Goal: Task Accomplishment & Management: Use online tool/utility

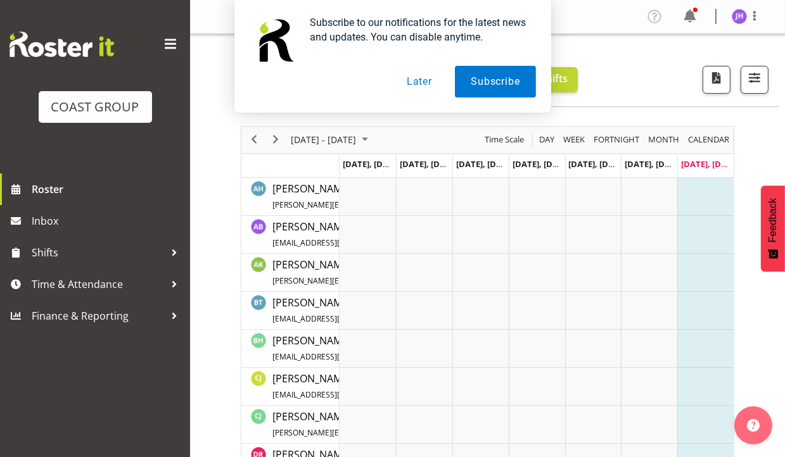
click at [433, 79] on button "Later" at bounding box center [419, 82] width 57 height 32
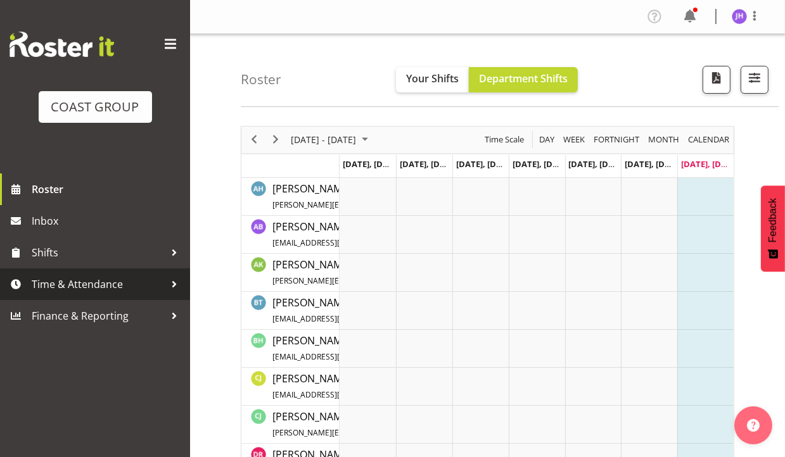
click at [91, 291] on span "Time & Attendance" at bounding box center [98, 284] width 133 height 19
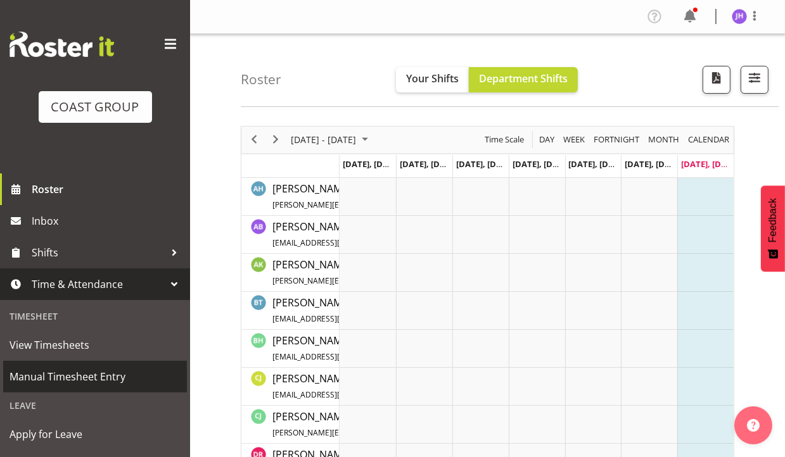
click at [118, 370] on span "Manual Timesheet Entry" at bounding box center [94, 376] width 171 height 19
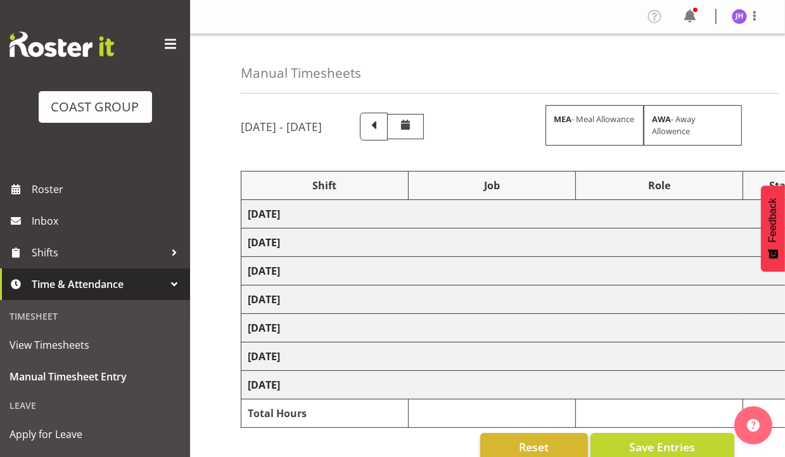
select select "1512"
select select "624"
select select "1512"
select select "624"
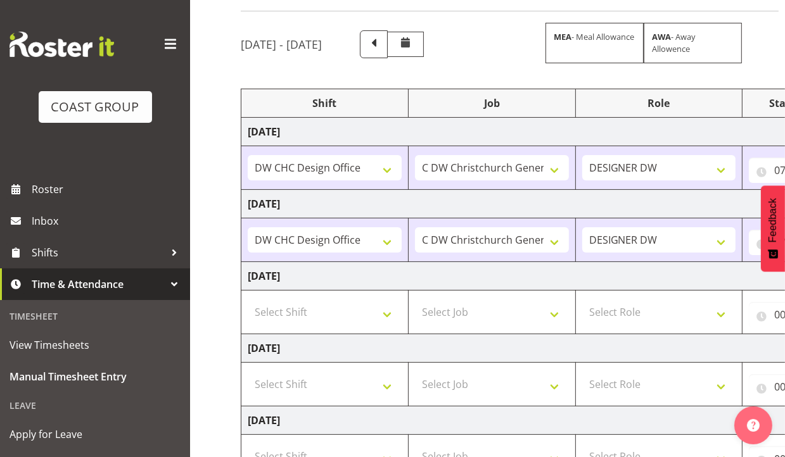
scroll to position [253, 0]
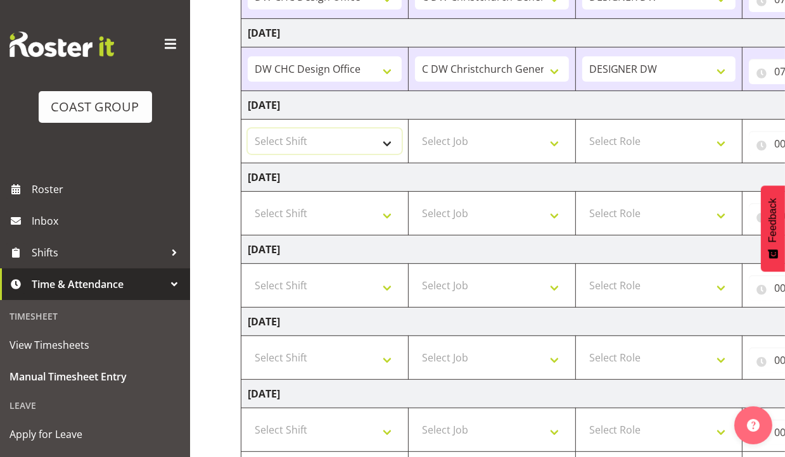
click at [371, 141] on select "Select Shift CHC SIGN ADMIN (LEAVE ALONE, DONT MAKE INACTIVE) DW CHC ARK WORK D…" at bounding box center [325, 141] width 154 height 25
select select "1512"
click at [248, 129] on select "Select Shift CHC SIGN ADMIN (LEAVE ALONE, DONT MAKE INACTIVE) DW CHC ARK WORK D…" at bounding box center [325, 141] width 154 height 25
click at [458, 144] on select "Select Job 1 Carlton Events 1 Carlton Hamilton 1 Carlton Wellington 1 EHS WAREH…" at bounding box center [492, 141] width 154 height 25
select select "624"
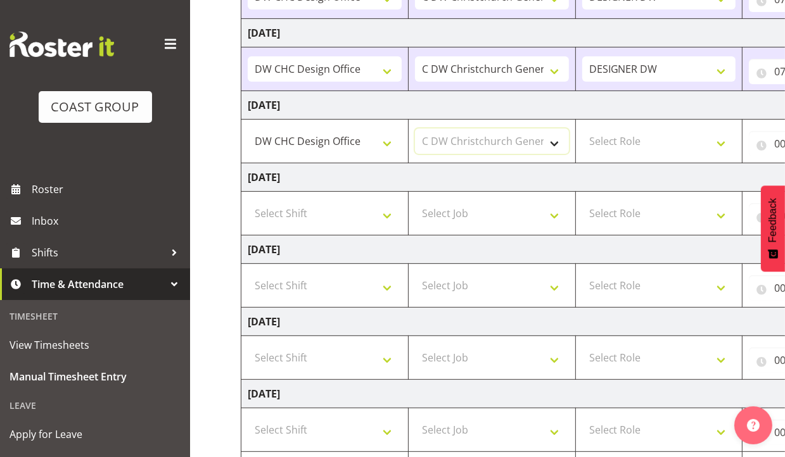
click at [415, 129] on select "Select Job 1 Carlton Events 1 Carlton Hamilton 1 Carlton Wellington 1 EHS WAREH…" at bounding box center [492, 141] width 154 height 25
click at [600, 144] on select "Select Role DESIGNER DW" at bounding box center [659, 141] width 154 height 25
select select "221"
click at [582, 129] on select "Select Role DESIGNER DW" at bounding box center [659, 141] width 154 height 25
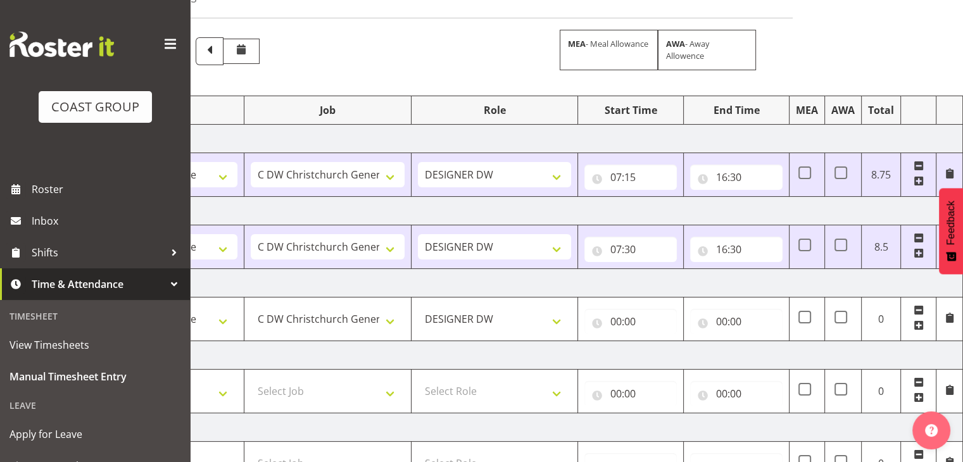
scroll to position [68, 0]
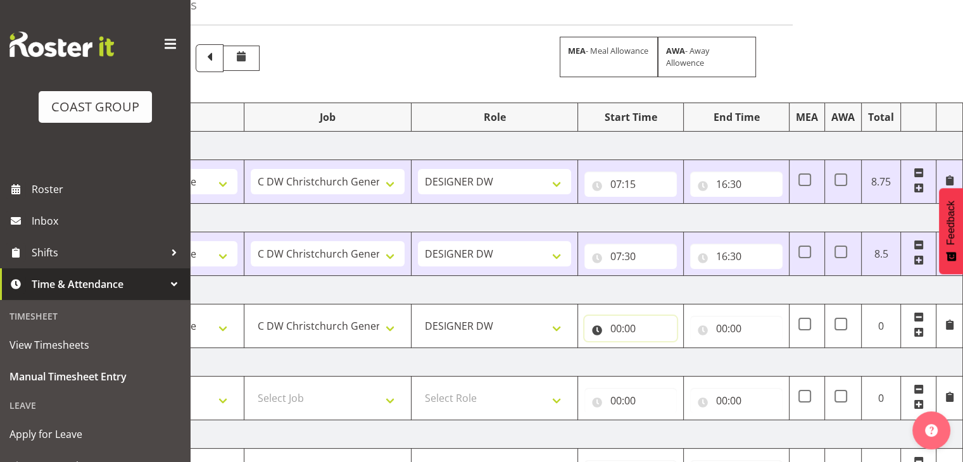
click at [616, 330] on input "00:00" at bounding box center [630, 328] width 92 height 25
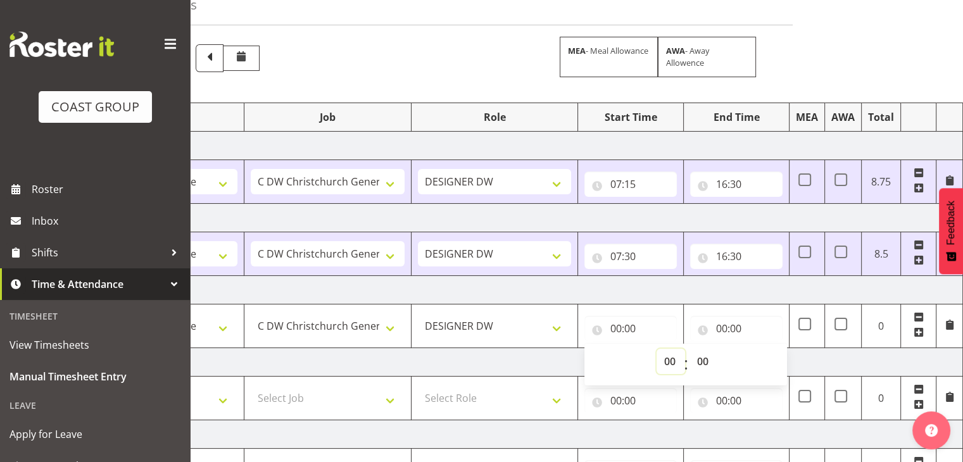
click at [658, 350] on select "00 01 02 03 04 05 06 07 08 09 10 11 12 13 14 15 16 17 18 19 20 21 22 23" at bounding box center [671, 361] width 28 height 25
select select "7"
click at [657, 349] on select "00 01 02 03 04 05 06 07 08 09 10 11 12 13 14 15 16 17 18 19 20 21 22 23" at bounding box center [671, 361] width 28 height 25
type input "07:00"
click at [704, 358] on select "00 01 02 03 04 05 06 07 08 09 10 11 12 13 14 15 16 17 18 19 20 21 22 23 24 25 2…" at bounding box center [704, 361] width 28 height 25
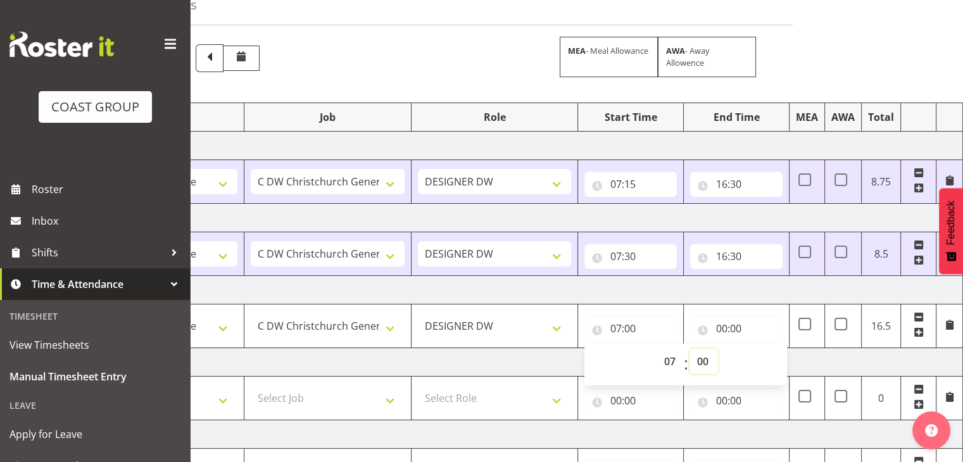
click at [702, 363] on select "00 01 02 03 04 05 06 07 08 09 10 11 12 13 14 15 16 17 18 19 20 21 22 23 24 25 2…" at bounding box center [704, 361] width 28 height 25
select select "15"
click at [690, 349] on select "00 01 02 03 04 05 06 07 08 09 10 11 12 13 14 15 16 17 18 19 20 21 22 23 24 25 2…" at bounding box center [704, 361] width 28 height 25
type input "07:15"
click at [726, 328] on input "00:00" at bounding box center [736, 328] width 92 height 25
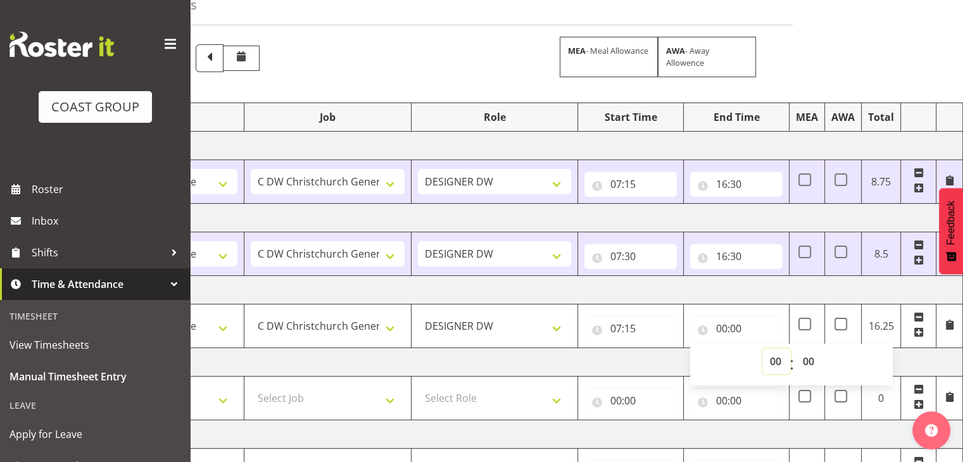
click at [770, 359] on select "00 01 02 03 04 05 06 07 08 09 10 11 12 13 14 15 16 17 18 19 20 21 22 23" at bounding box center [776, 361] width 28 height 25
select select "15"
click at [762, 349] on select "00 01 02 03 04 05 06 07 08 09 10 11 12 13 14 15 16 17 18 19 20 21 22 23" at bounding box center [776, 361] width 28 height 25
type input "15:00"
click at [784, 358] on select "00 01 02 03 04 05 06 07 08 09 10 11 12 13 14 15 16 17 18 19 20 21 22 23 24 25 2…" at bounding box center [809, 361] width 28 height 25
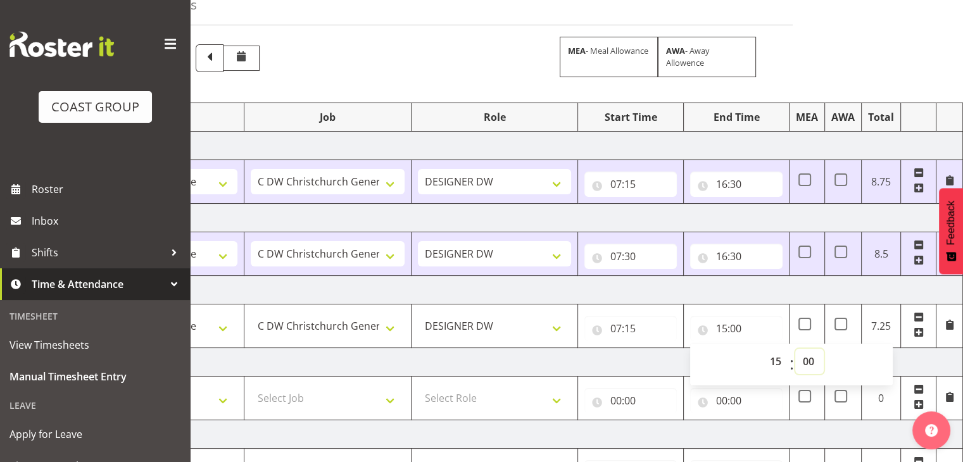
select select "30"
click at [784, 349] on select "00 01 02 03 04 05 06 07 08 09 10 11 12 13 14 15 16 17 18 19 20 21 22 23 24 25 2…" at bounding box center [809, 361] width 28 height 25
type input "15:30"
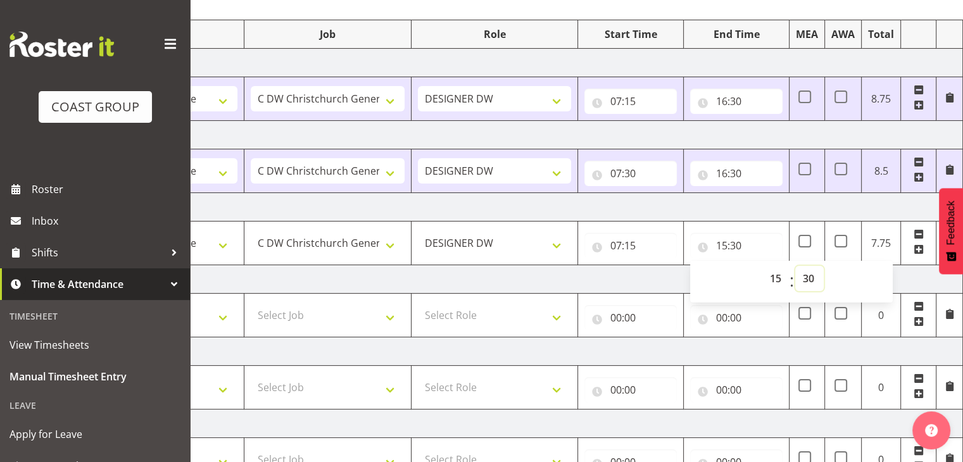
scroll to position [258, 0]
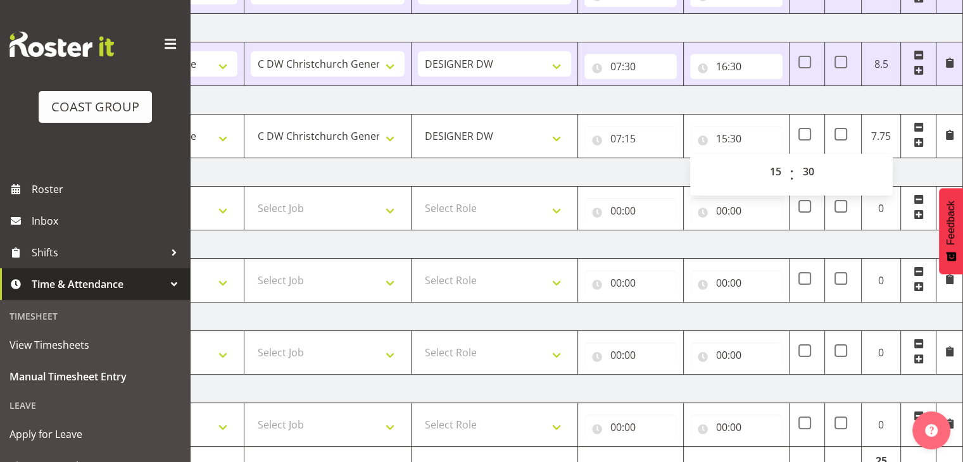
click at [784, 163] on td "Saturday 9th August 2025" at bounding box center [520, 172] width 886 height 28
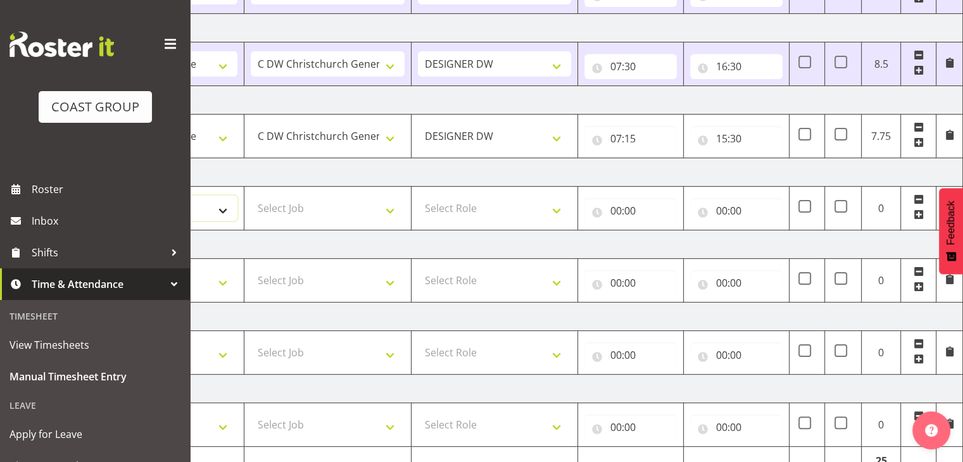
click at [217, 208] on select "Select Shift CHC SIGN ADMIN (LEAVE ALONE, DONT MAKE INACTIVE) DW CHC ARK WORK D…" at bounding box center [161, 208] width 154 height 25
select select "1512"
click at [84, 196] on select "Select Shift CHC SIGN ADMIN (LEAVE ALONE, DONT MAKE INACTIVE) DW CHC ARK WORK D…" at bounding box center [161, 208] width 154 height 25
click at [313, 212] on select "Select Job 1 Carlton Events 1 Carlton Hamilton 1 Carlton Wellington 1 EHS WAREH…" at bounding box center [328, 208] width 154 height 25
select select "624"
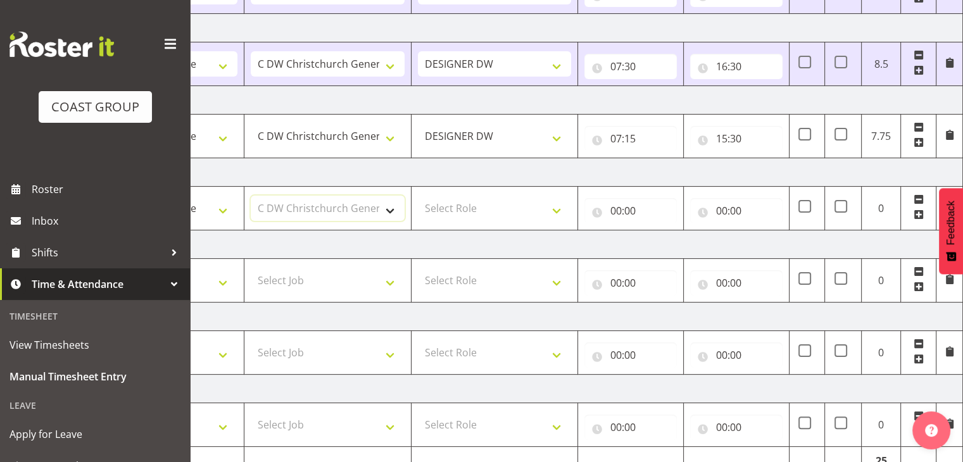
click at [251, 196] on select "Select Job 1 Carlton Events 1 Carlton Hamilton 1 Carlton Wellington 1 EHS WAREH…" at bounding box center [328, 208] width 154 height 25
click at [451, 198] on select "Select Role DESIGNER DW" at bounding box center [495, 208] width 154 height 25
select select "221"
click at [418, 196] on select "Select Role DESIGNER DW" at bounding box center [495, 208] width 154 height 25
click at [621, 211] on input "00:00" at bounding box center [630, 210] width 92 height 25
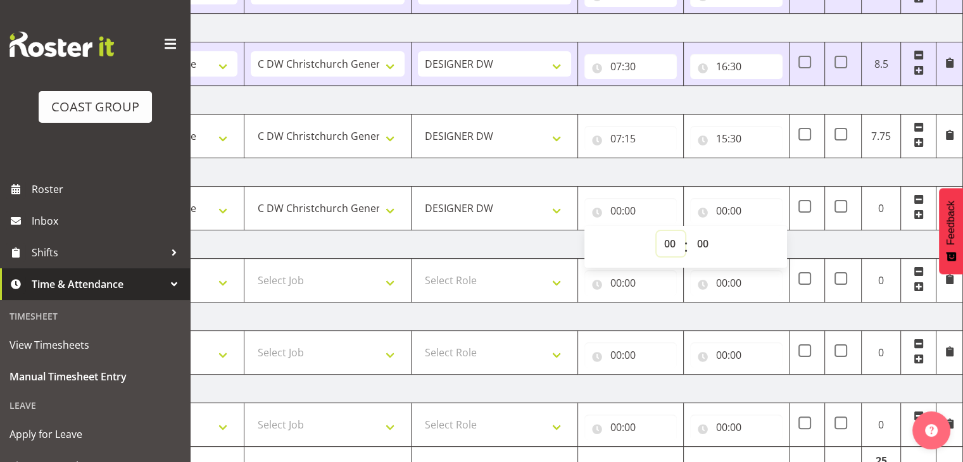
click at [672, 239] on select "00 01 02 03 04 05 06 07 08 09 10 11 12 13 14 15 16 17 18 19 20 21 22 23" at bounding box center [671, 243] width 28 height 25
select select "12"
click at [657, 231] on select "00 01 02 03 04 05 06 07 08 09 10 11 12 13 14 15 16 17 18 19 20 21 22 23" at bounding box center [671, 243] width 28 height 25
type input "12:00"
click at [726, 209] on input "00:00" at bounding box center [736, 210] width 92 height 25
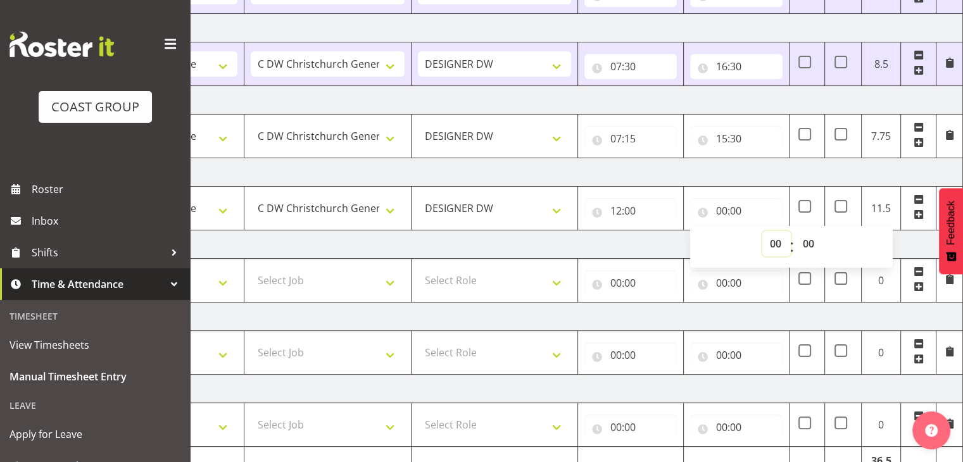
click at [772, 234] on select "00 01 02 03 04 05 06 07 08 09 10 11 12 13 14 15 16 17 18 19 20 21 22 23" at bounding box center [776, 243] width 28 height 25
select select "13"
click at [762, 231] on select "00 01 02 03 04 05 06 07 08 09 10 11 12 13 14 15 16 17 18 19 20 21 22 23" at bounding box center [776, 243] width 28 height 25
type input "13:00"
click at [784, 238] on select "00 01 02 03 04 05 06 07 08 09 10 11 12 13 14 15 16 17 18 19 20 21 22 23 24 25 2…" at bounding box center [809, 243] width 28 height 25
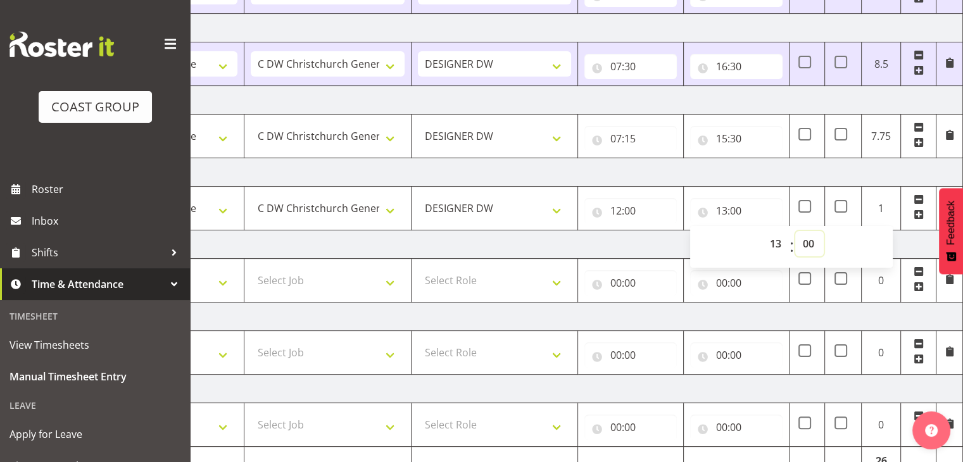
select select "30"
click at [784, 231] on select "00 01 02 03 04 05 06 07 08 09 10 11 12 13 14 15 16 17 18 19 20 21 22 23 24 25 2…" at bounding box center [809, 243] width 28 height 25
type input "13:30"
click at [737, 172] on td "Saturday 9th August 2025" at bounding box center [520, 172] width 886 height 28
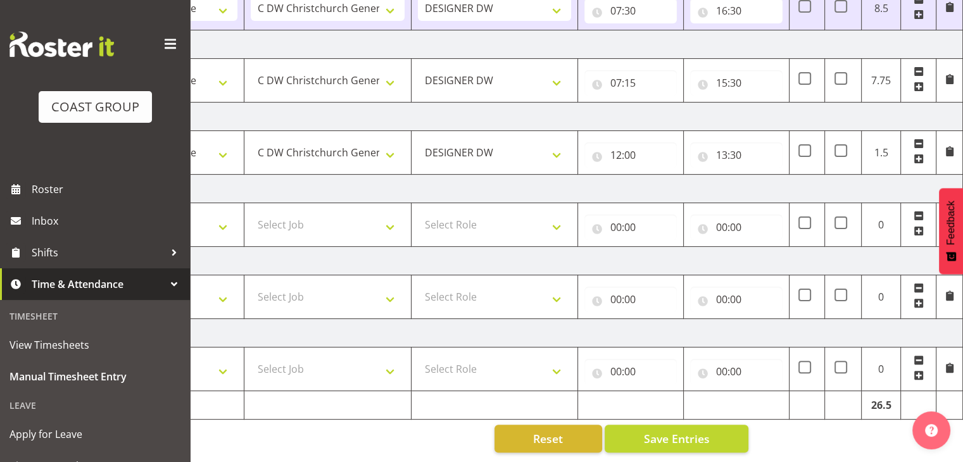
scroll to position [0, 14]
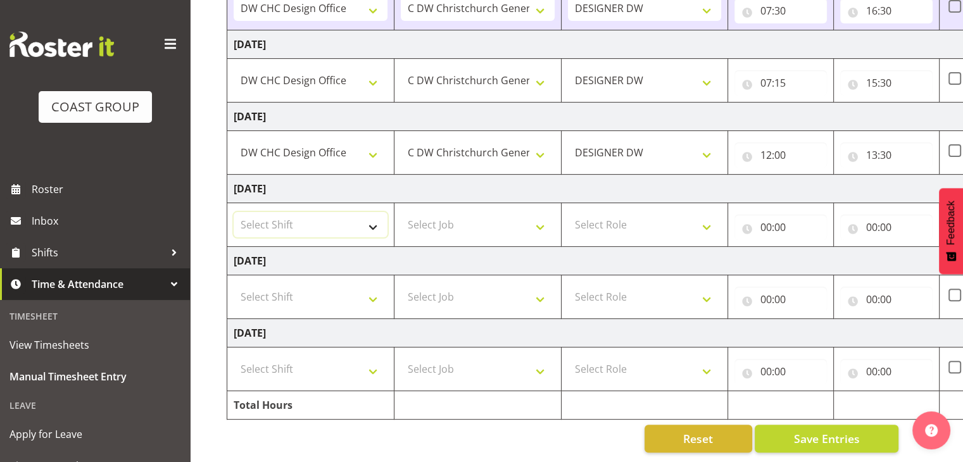
click at [357, 212] on select "Select Shift CHC SIGN ADMIN (LEAVE ALONE, DONT MAKE INACTIVE) DW CHC ARK WORK D…" at bounding box center [311, 224] width 154 height 25
select select "1512"
click at [234, 212] on select "Select Shift CHC SIGN ADMIN (LEAVE ALONE, DONT MAKE INACTIVE) DW CHC ARK WORK D…" at bounding box center [311, 224] width 154 height 25
click at [450, 212] on select "Select Job 1 Carlton Events 1 Carlton Hamilton 1 Carlton Wellington 1 EHS WAREH…" at bounding box center [478, 224] width 154 height 25
select select "624"
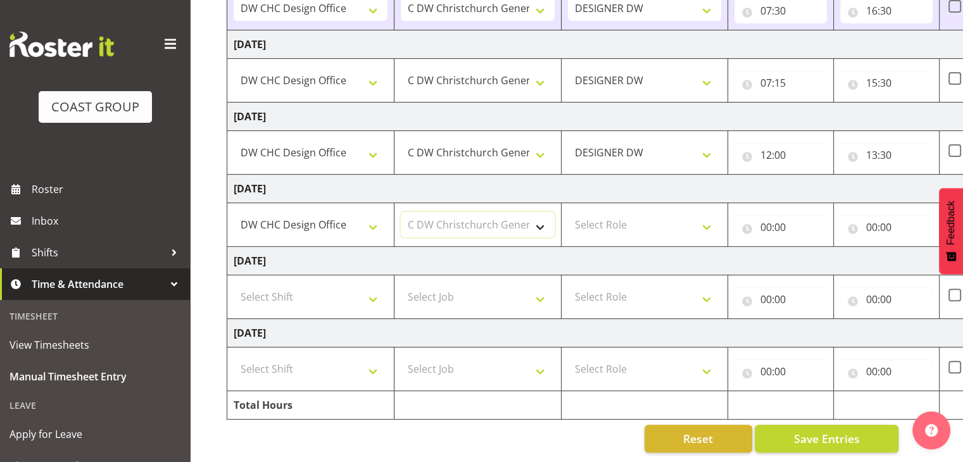
click at [401, 212] on select "Select Job 1 Carlton Events 1 Carlton Hamilton 1 Carlton Wellington 1 EHS WAREH…" at bounding box center [478, 224] width 154 height 25
click at [621, 212] on select "Select Role DESIGNER DW" at bounding box center [645, 224] width 154 height 25
select select "221"
click at [568, 212] on select "Select Role DESIGNER DW" at bounding box center [645, 224] width 154 height 25
click at [760, 215] on input "00:00" at bounding box center [780, 227] width 92 height 25
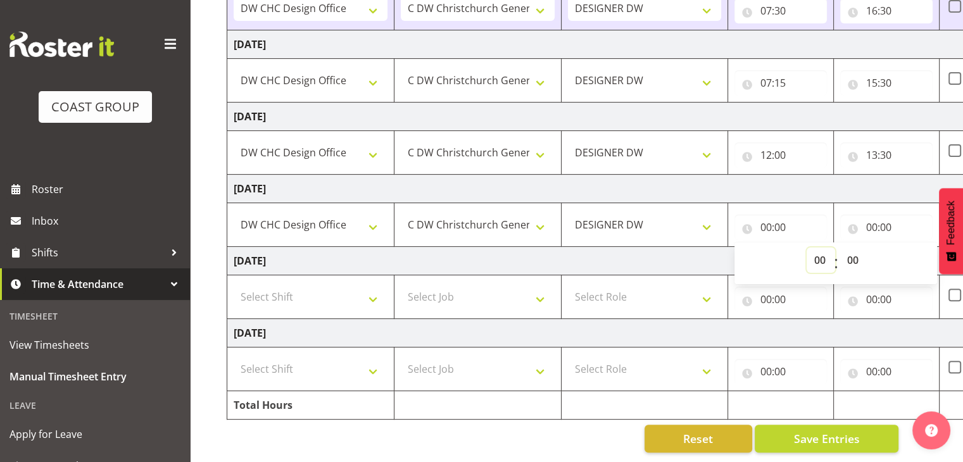
click at [784, 251] on select "00 01 02 03 04 05 06 07 08 09 10 11 12 13 14 15 16 17 18 19 20 21 22 23" at bounding box center [821, 260] width 28 height 25
select select "21"
click at [784, 248] on select "00 01 02 03 04 05 06 07 08 09 10 11 12 13 14 15 16 17 18 19 20 21 22 23" at bounding box center [821, 260] width 28 height 25
type input "21:00"
click at [784, 216] on input "00:00" at bounding box center [886, 227] width 92 height 25
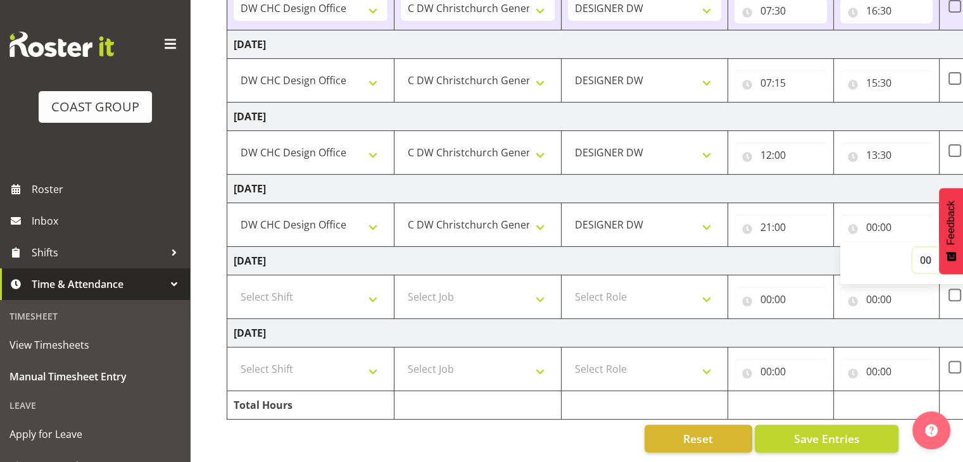
click at [784, 248] on select "00 01 02 03 04 05 06 07 08 09 10 11 12 13 14 15 16 17 18 19 20 21 22 23" at bounding box center [926, 260] width 28 height 25
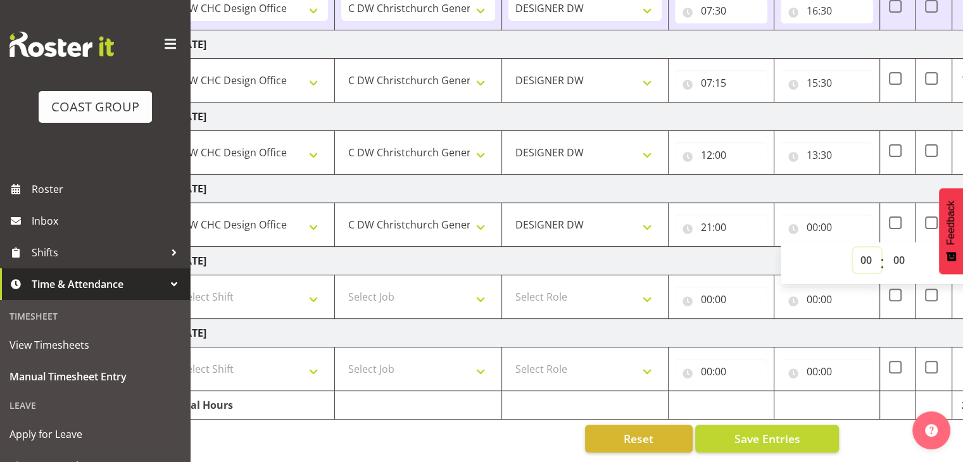
scroll to position [0, 164]
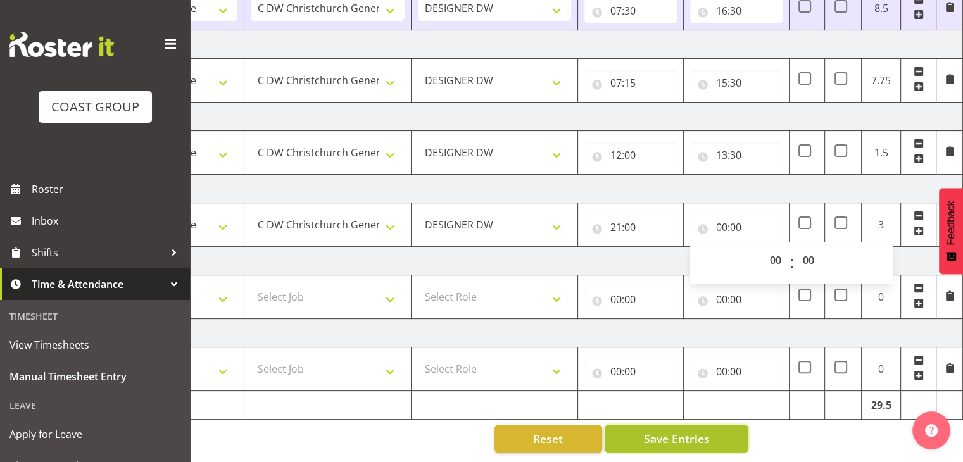
click at [693, 431] on span "Save Entries" at bounding box center [676, 439] width 66 height 16
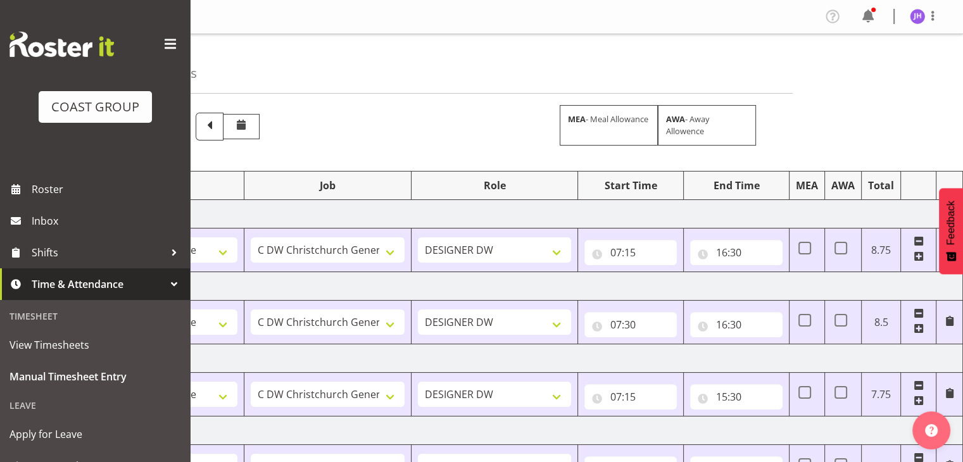
scroll to position [0, 0]
click at [784, 21] on img at bounding box center [917, 16] width 15 height 15
click at [784, 67] on link "Log Out" at bounding box center [880, 66] width 122 height 23
